Goal: Task Accomplishment & Management: Manage account settings

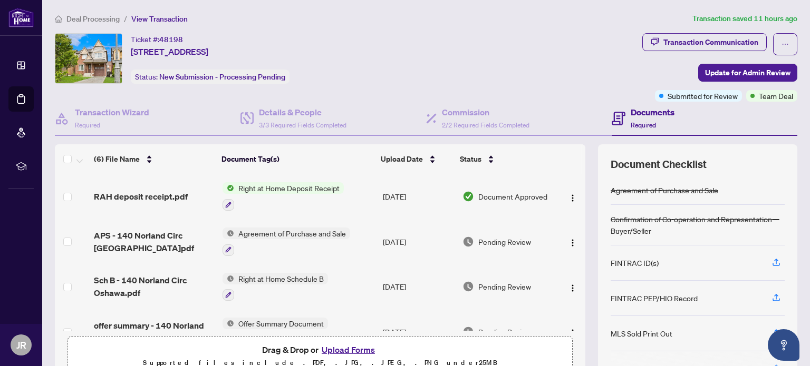
click at [276, 185] on span "Right at Home Deposit Receipt" at bounding box center [289, 188] width 110 height 12
click at [267, 236] on span "Right at Home Deposit Receipt" at bounding box center [285, 239] width 110 height 12
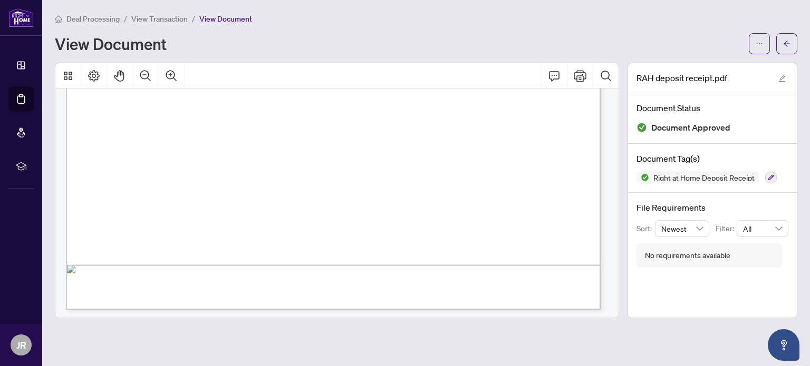
scroll to position [483, 0]
click at [580, 73] on icon "Print" at bounding box center [580, 76] width 13 height 13
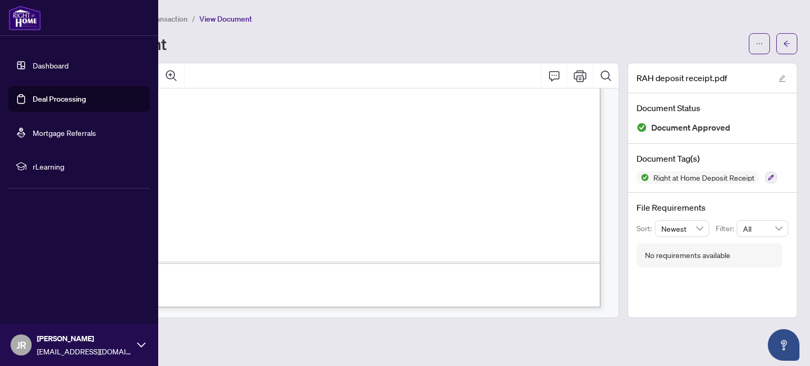
click at [53, 99] on link "Deal Processing" at bounding box center [59, 98] width 53 height 9
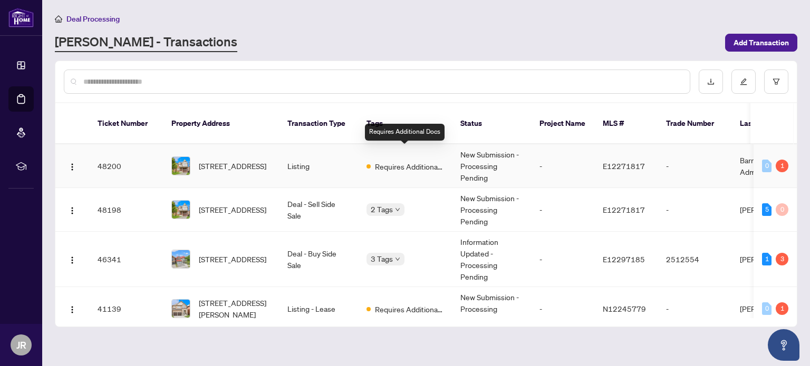
click at [401, 161] on span "Requires Additional Docs" at bounding box center [409, 167] width 69 height 12
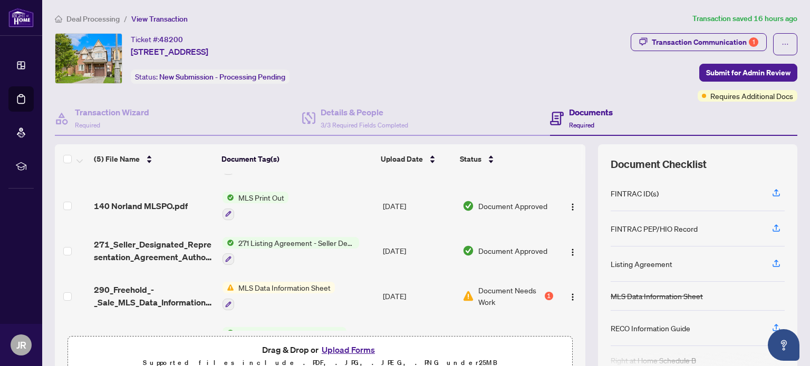
scroll to position [53, 0]
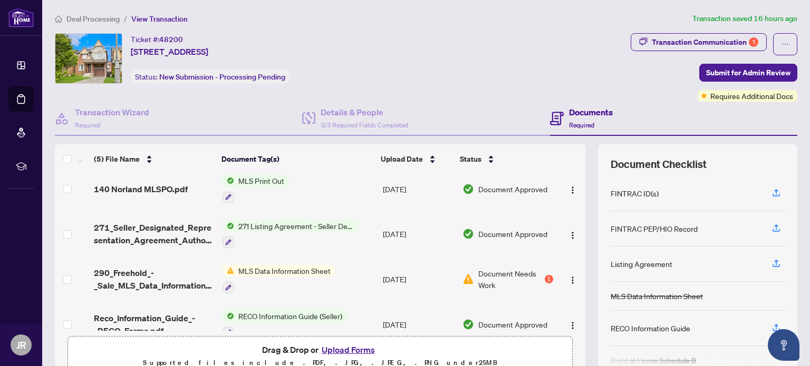
click at [485, 275] on span "Document Needs Work" at bounding box center [510, 279] width 64 height 23
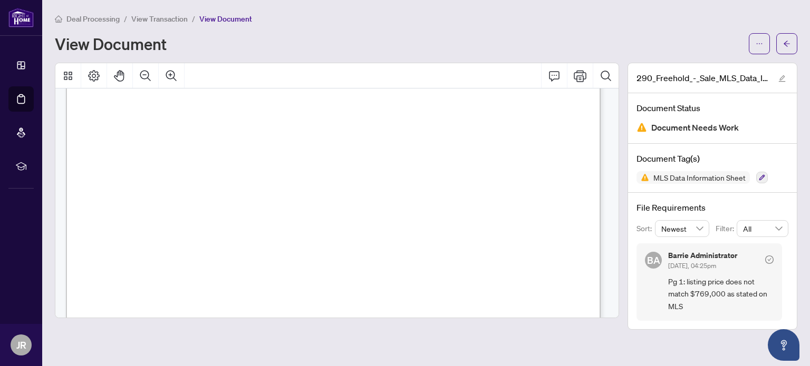
scroll to position [6907, 0]
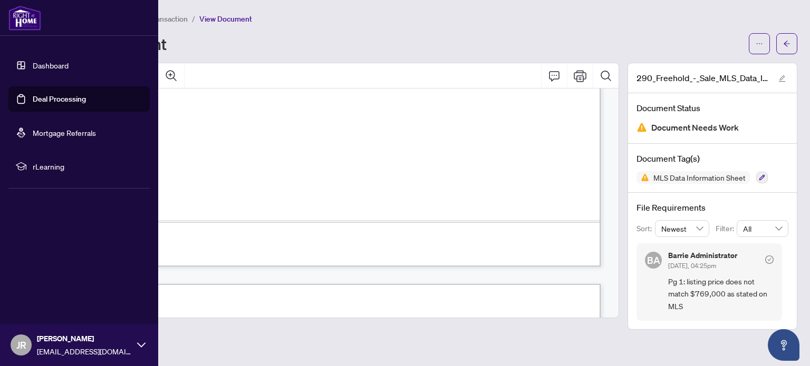
click at [60, 101] on link "Deal Processing" at bounding box center [59, 98] width 53 height 9
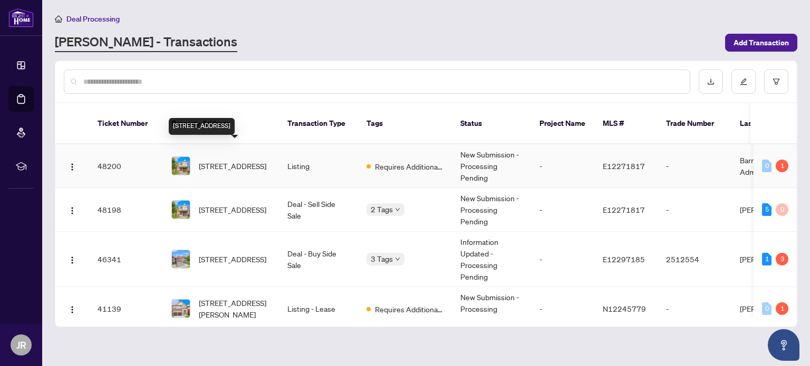
click at [231, 160] on span "[STREET_ADDRESS]" at bounding box center [232, 166] width 67 height 12
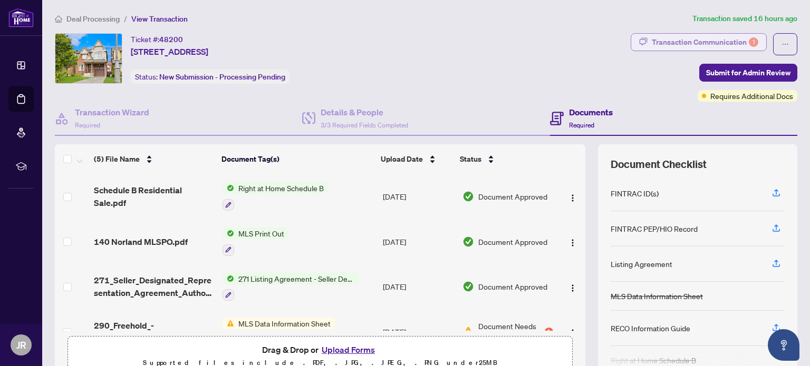
click at [728, 41] on div "Transaction Communication 1" at bounding box center [705, 42] width 106 height 17
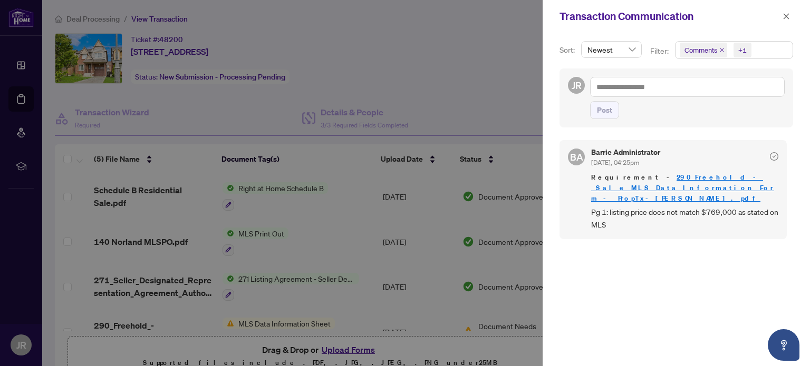
click at [658, 177] on link "290_Freehold_-_Sale_MLS_Data_Information_Form_-_PropTx-[PERSON_NAME].pdf" at bounding box center [682, 188] width 183 height 30
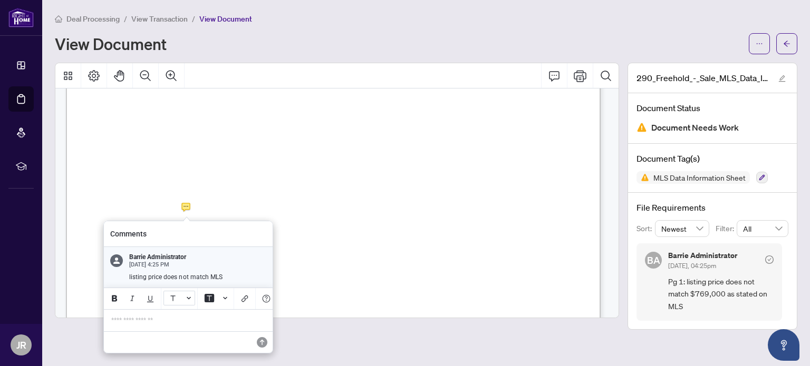
click at [183, 297] on button "Font Color" at bounding box center [179, 298] width 32 height 15
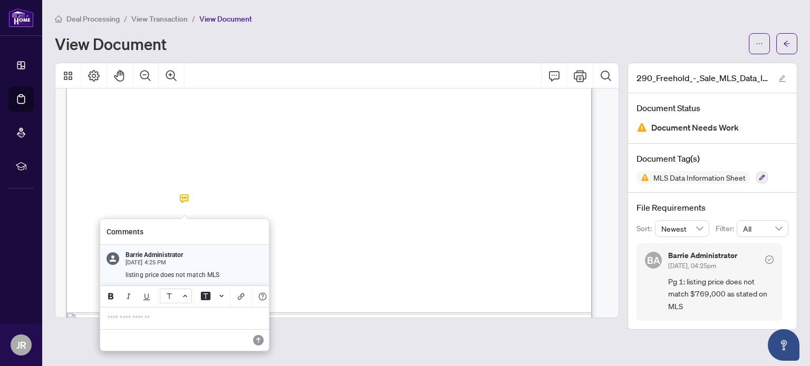
scroll to position [415, 0]
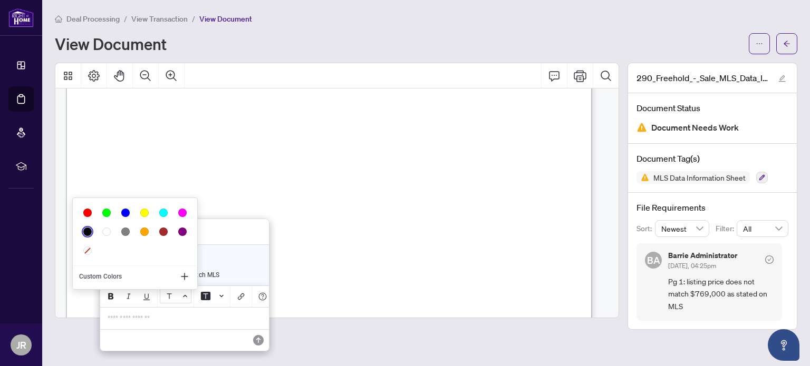
click at [183, 297] on icon "Font Color" at bounding box center [185, 296] width 4 height 4
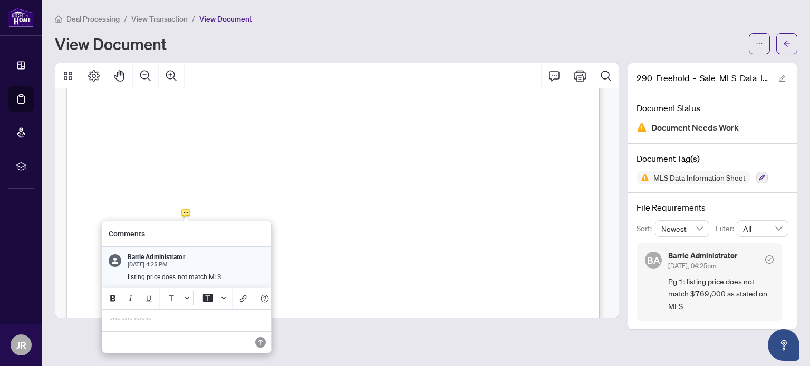
scroll to position [421, 0]
